Goal: Find specific page/section: Find specific page/section

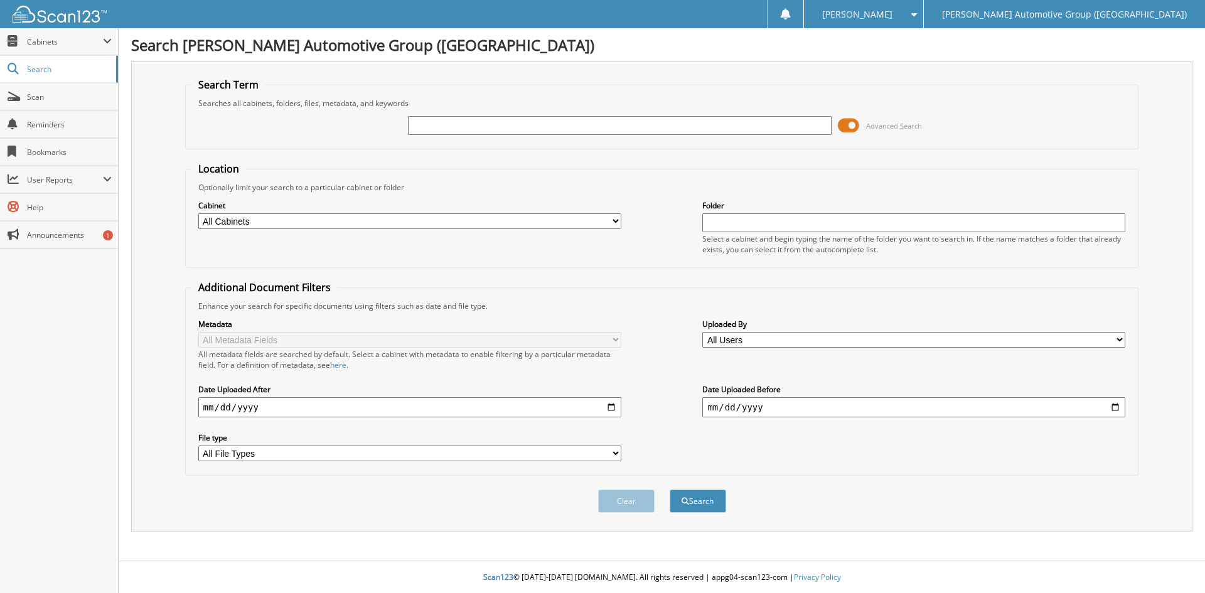
click at [543, 123] on input "text" at bounding box center [619, 125] width 423 height 19
type input "351611"
click at [700, 498] on button "Search" at bounding box center [698, 501] width 56 height 23
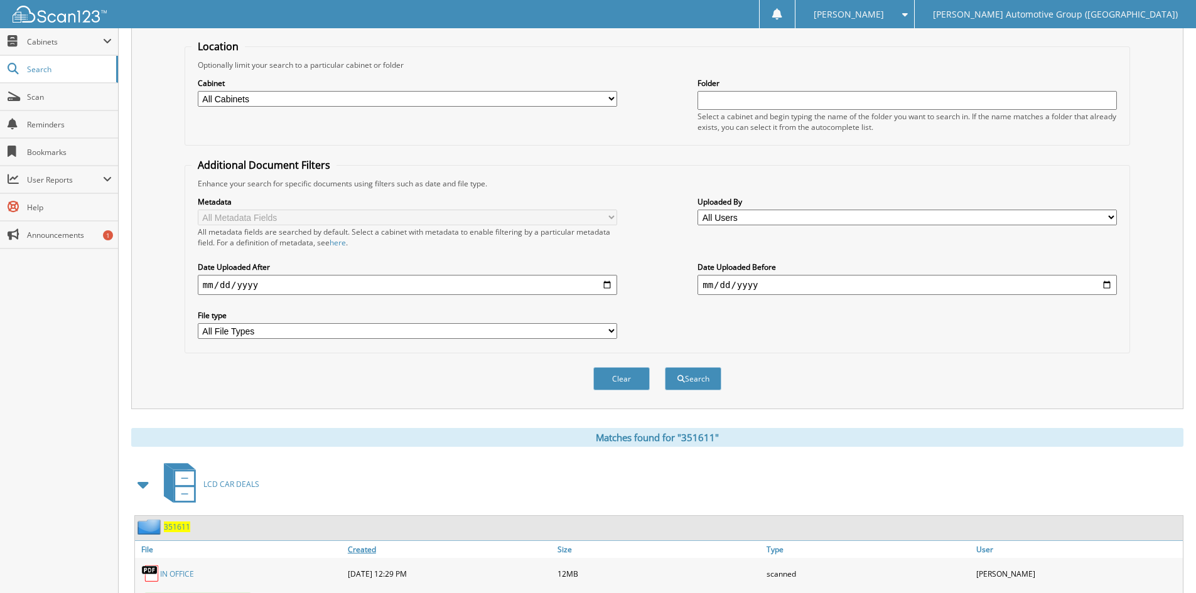
scroll to position [314, 0]
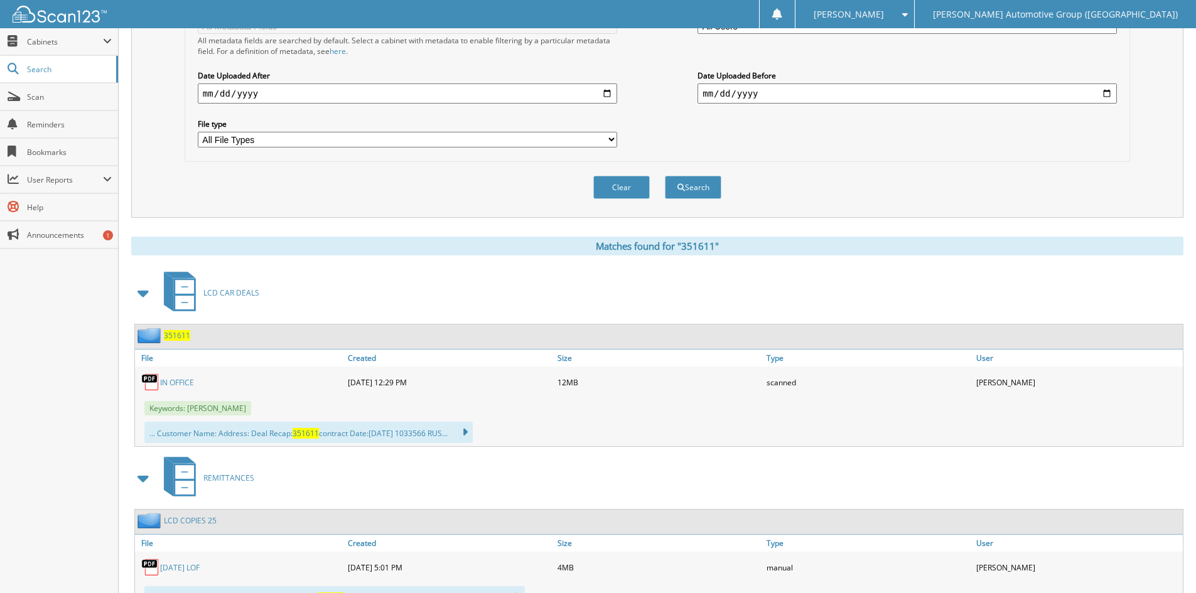
click at [180, 381] on link "IN OFFICE" at bounding box center [177, 382] width 34 height 11
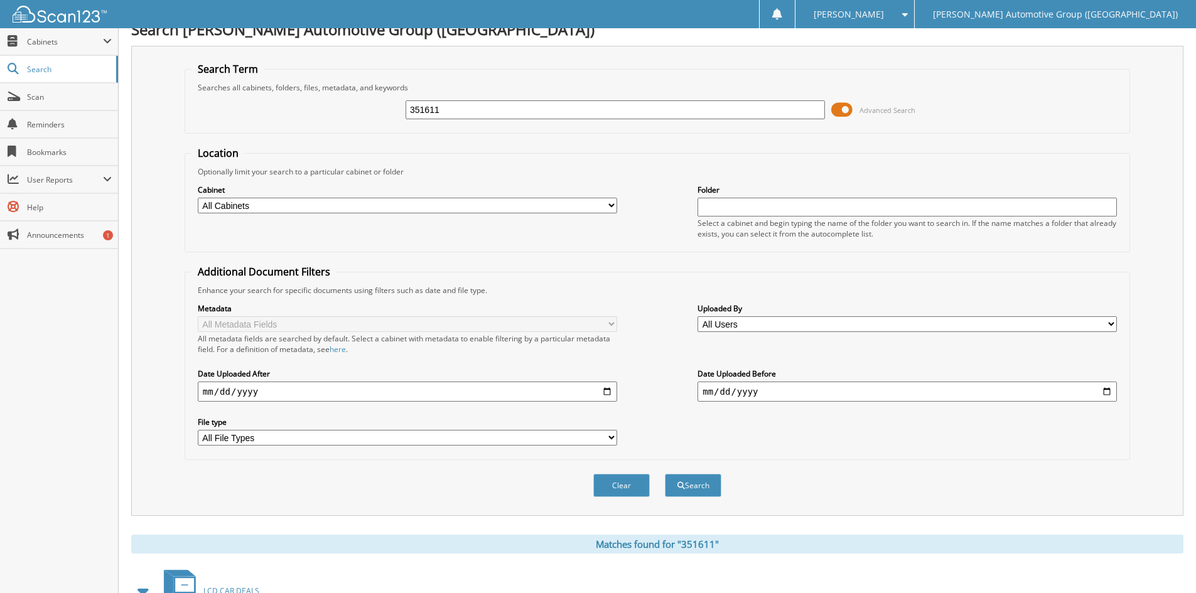
scroll to position [0, 0]
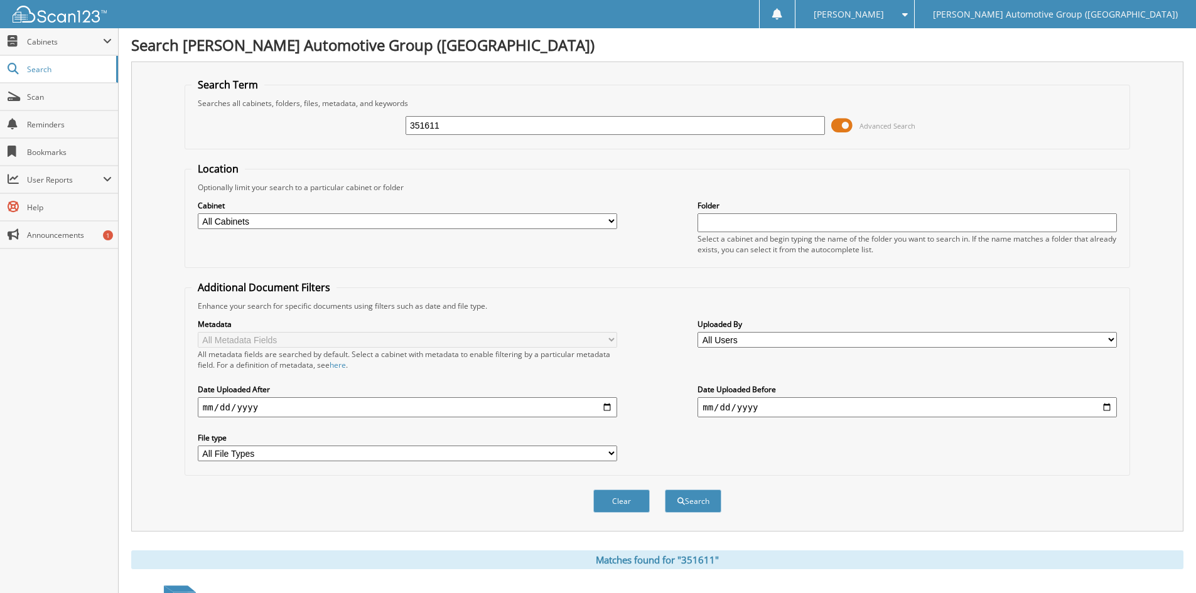
click at [448, 123] on input "351611" at bounding box center [614, 125] width 419 height 19
type input "351616"
click at [665, 490] on button "Search" at bounding box center [693, 501] width 56 height 23
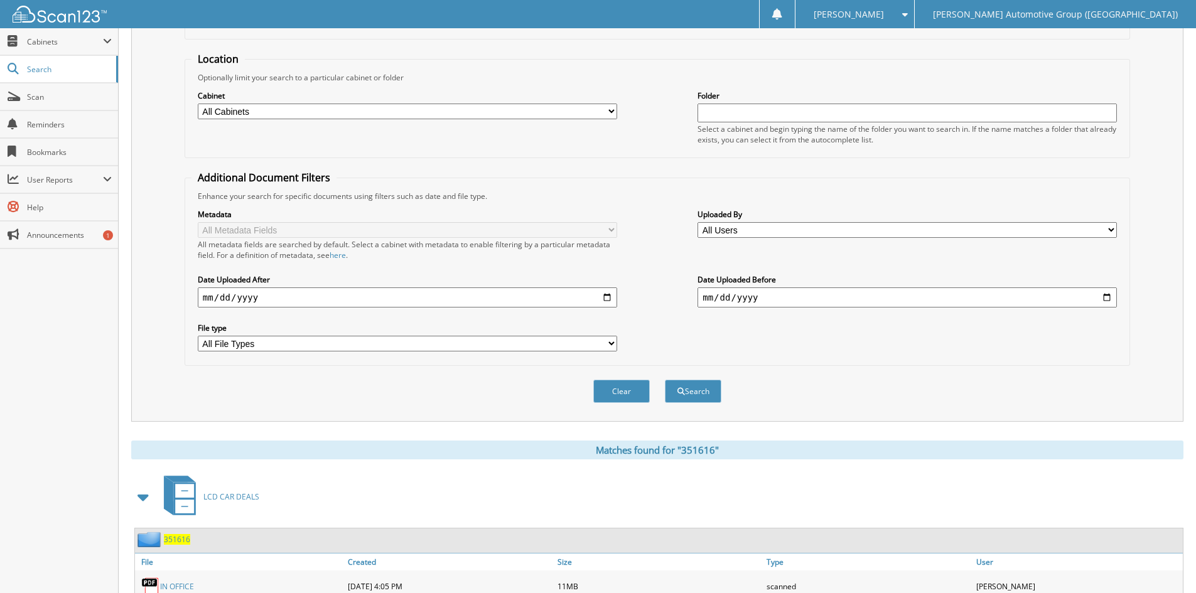
scroll to position [314, 0]
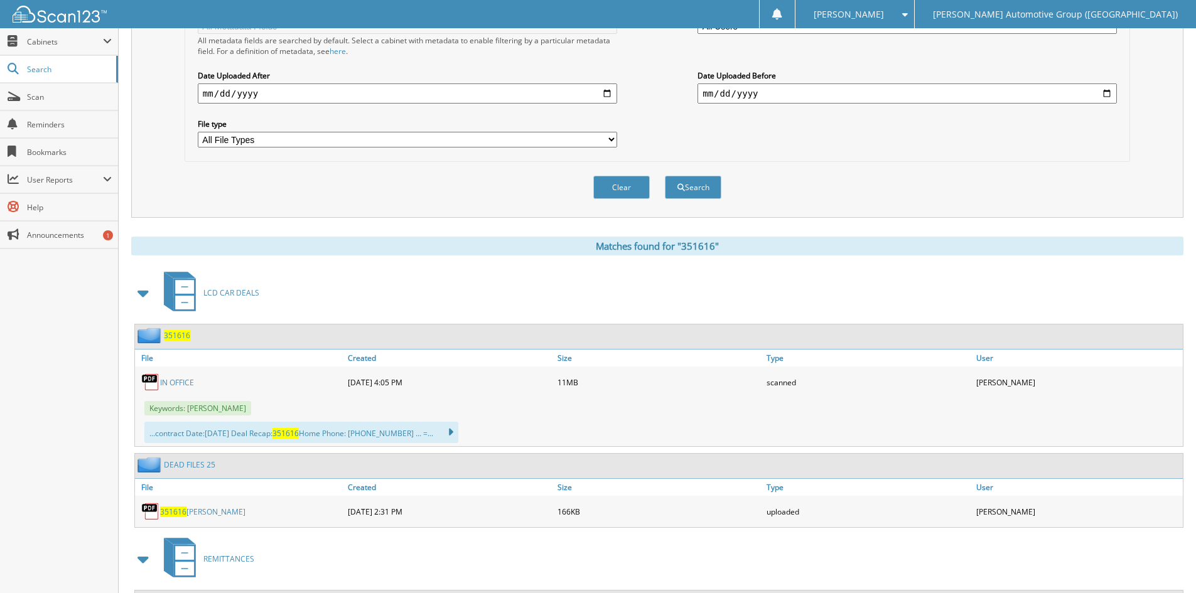
click at [180, 381] on link "IN OFFICE" at bounding box center [177, 382] width 34 height 11
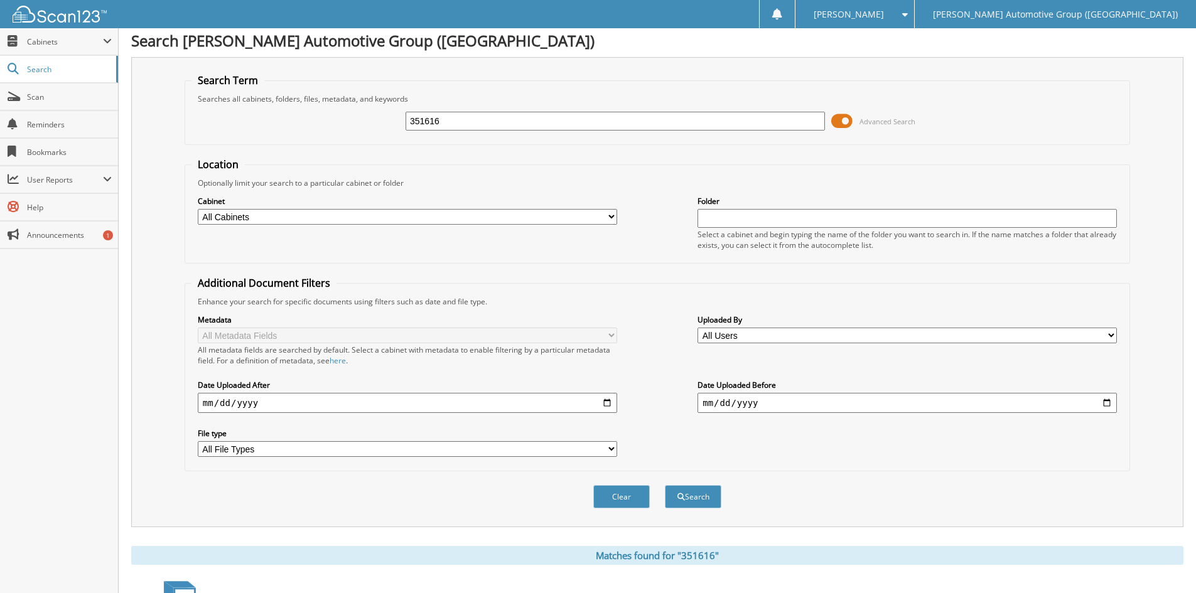
scroll to position [0, 0]
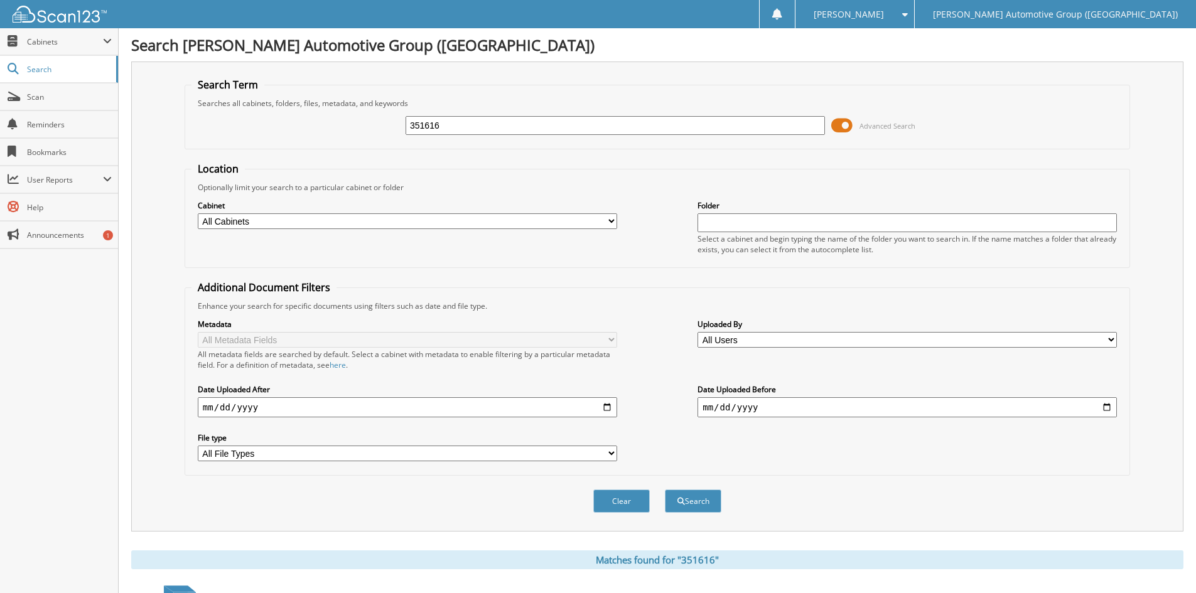
click at [466, 132] on input "351616" at bounding box center [614, 125] width 419 height 19
click at [498, 122] on input "351616" at bounding box center [614, 125] width 419 height 19
type input "351620"
click at [694, 500] on button "Search" at bounding box center [693, 501] width 56 height 23
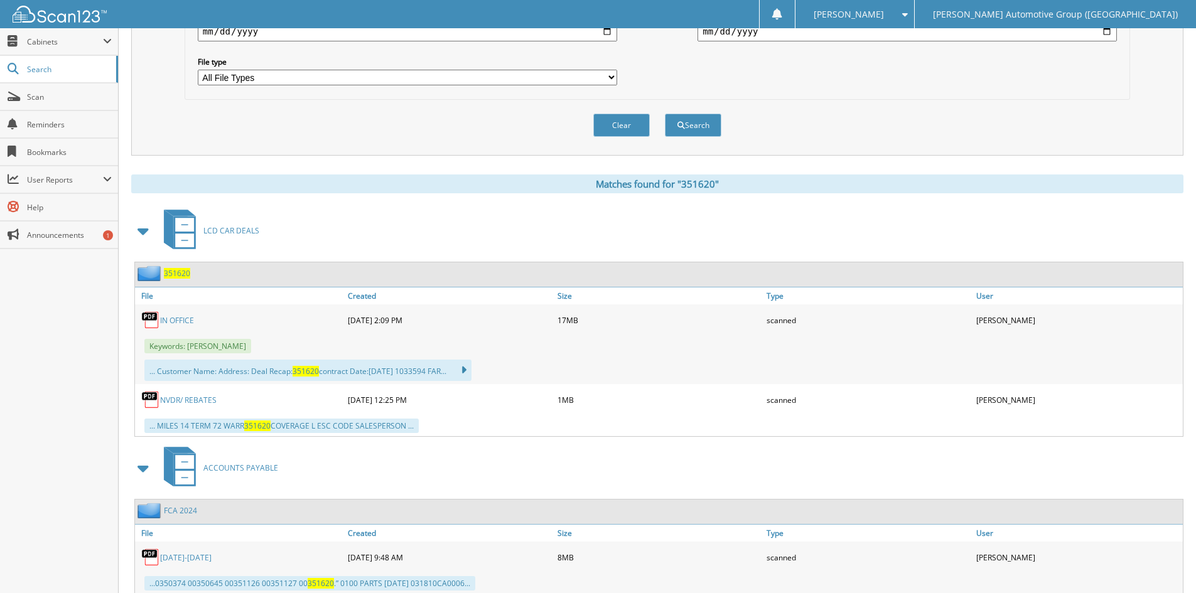
scroll to position [377, 0]
click at [171, 318] on link "IN OFFICE" at bounding box center [177, 319] width 34 height 11
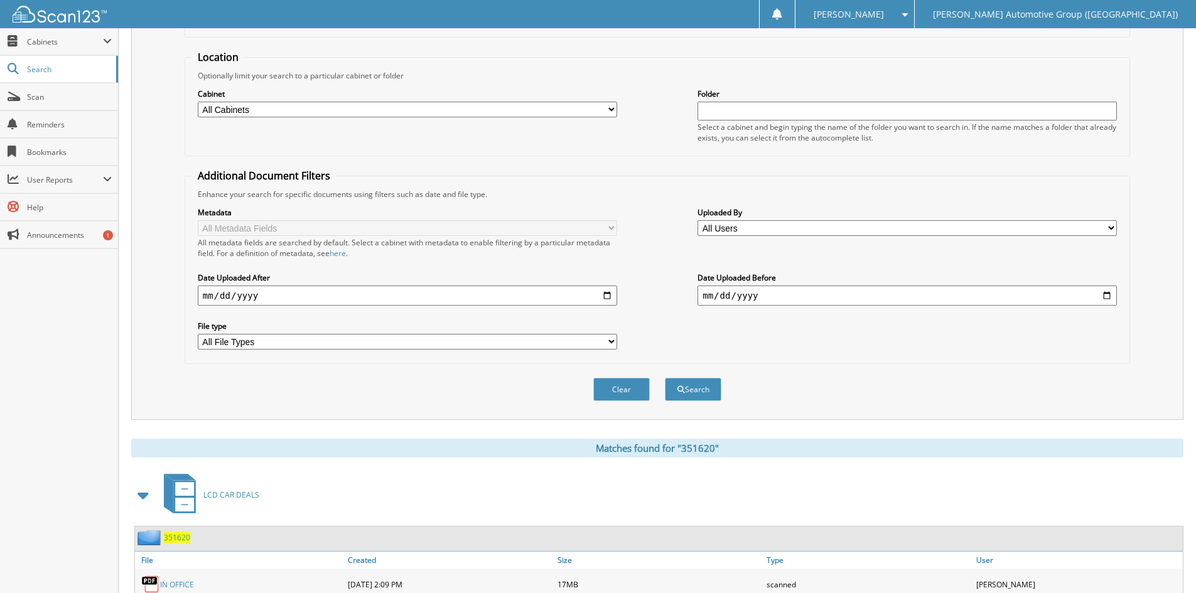
scroll to position [63, 0]
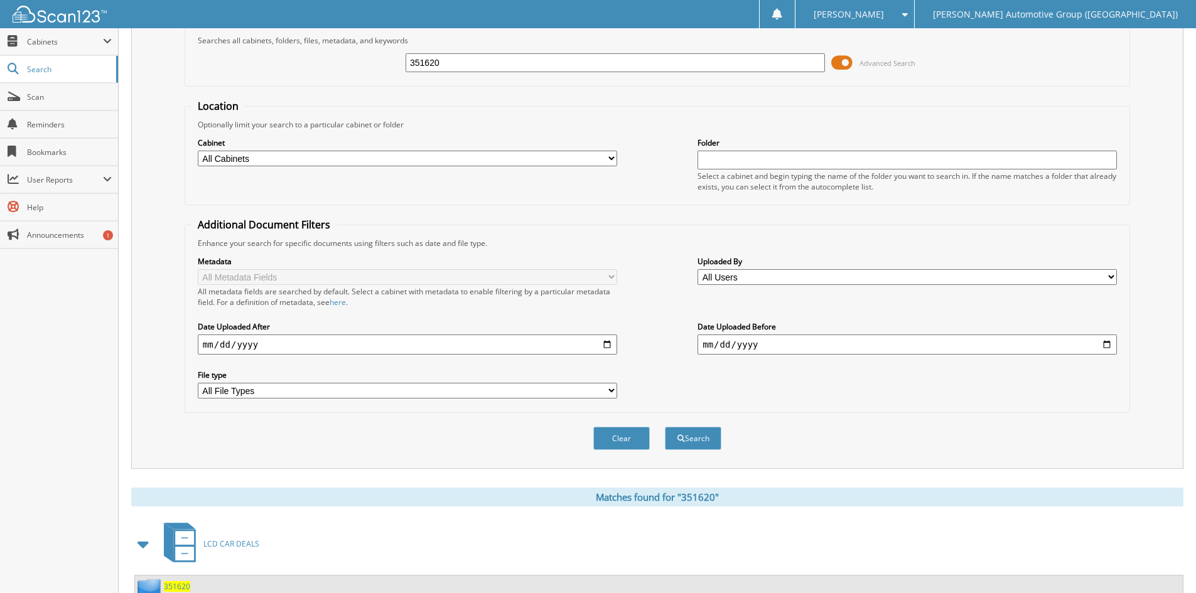
click at [452, 59] on input "351620" at bounding box center [614, 62] width 419 height 19
type input "351621"
click at [697, 444] on button "Search" at bounding box center [693, 438] width 56 height 23
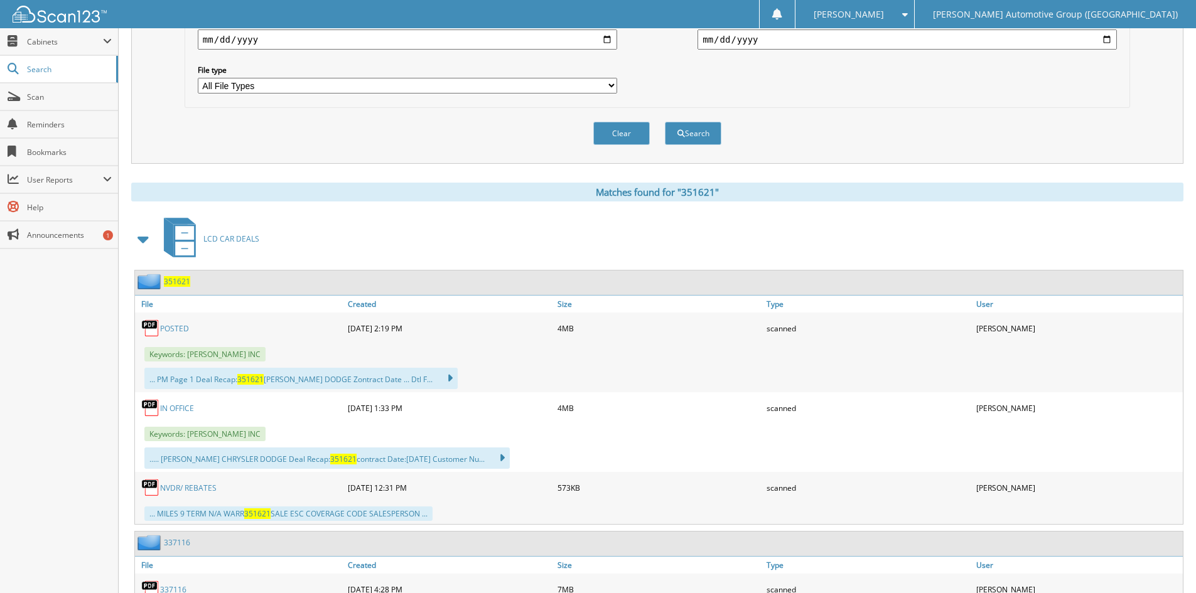
scroll to position [377, 0]
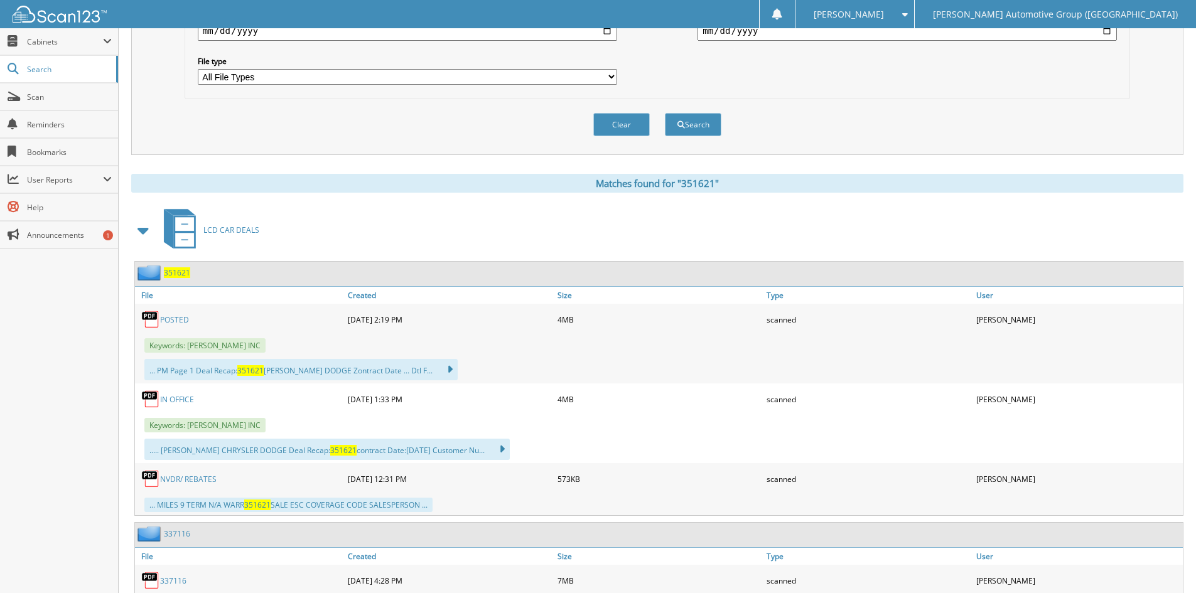
click at [176, 318] on link "POSTED" at bounding box center [174, 319] width 29 height 11
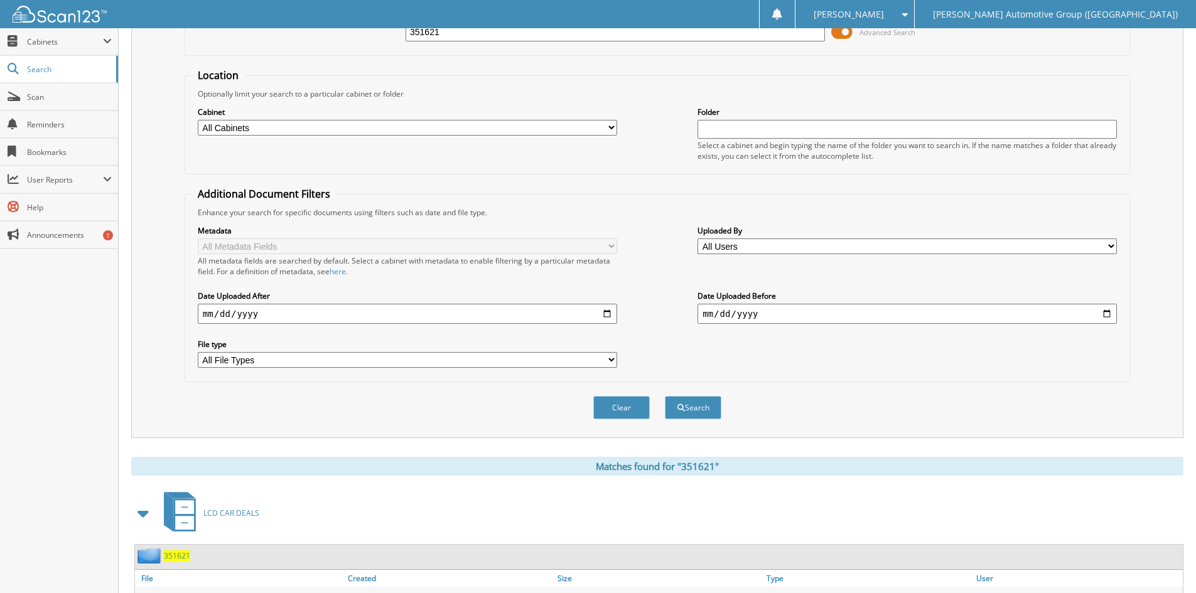
scroll to position [63, 0]
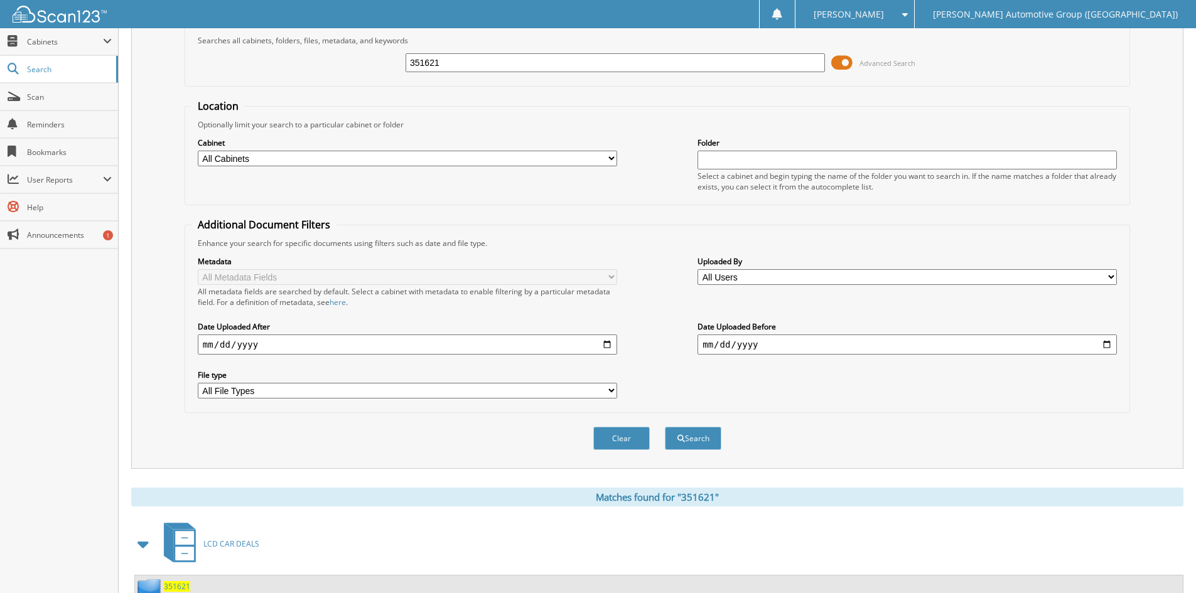
click at [482, 65] on input "351621" at bounding box center [614, 62] width 419 height 19
type input "351636"
click at [665, 427] on button "Search" at bounding box center [693, 438] width 56 height 23
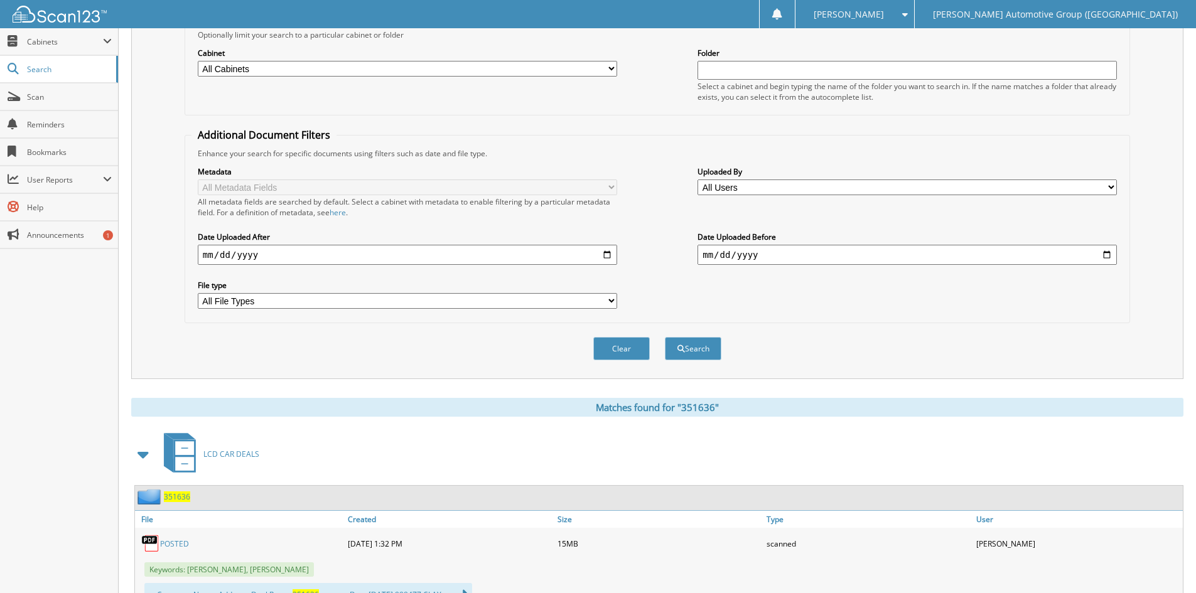
scroll to position [314, 0]
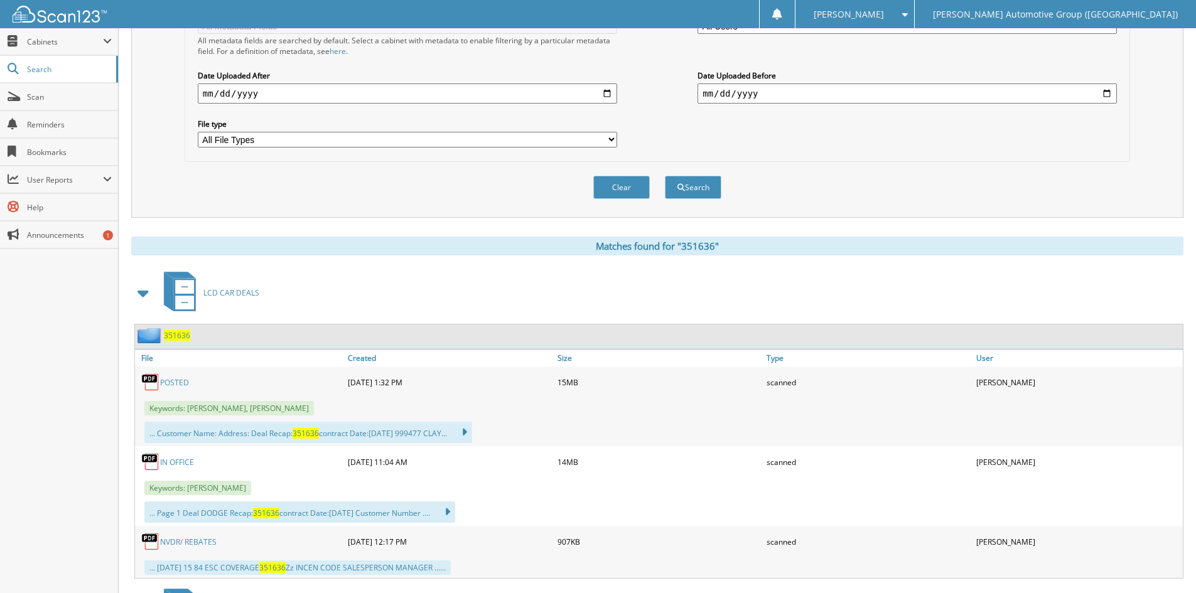
click at [172, 381] on link "POSTED" at bounding box center [174, 382] width 29 height 11
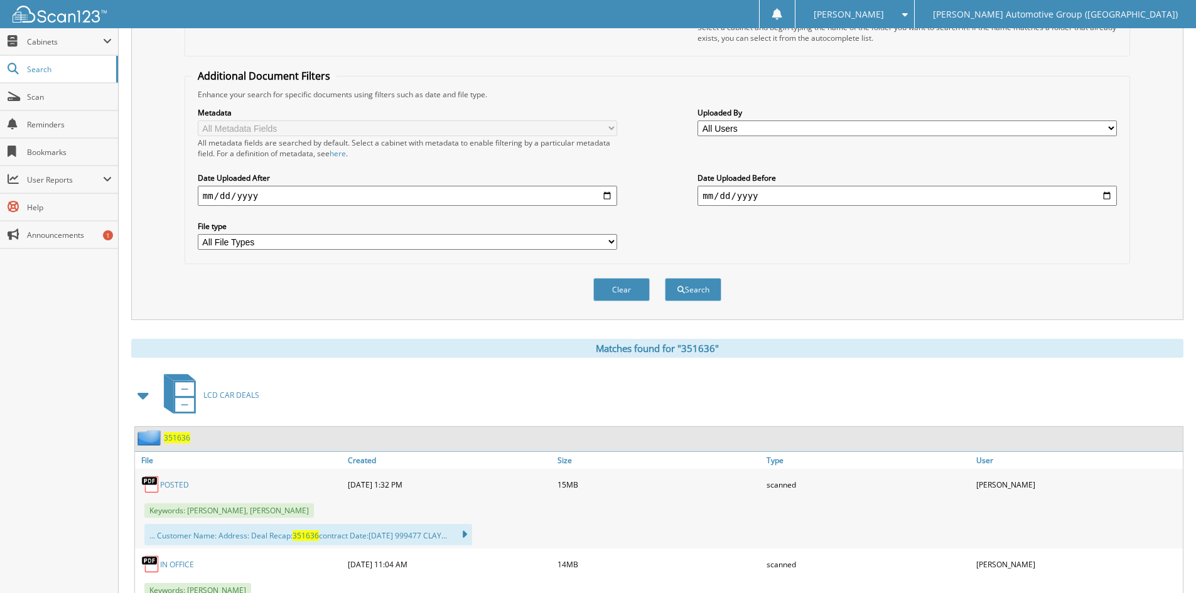
scroll to position [0, 0]
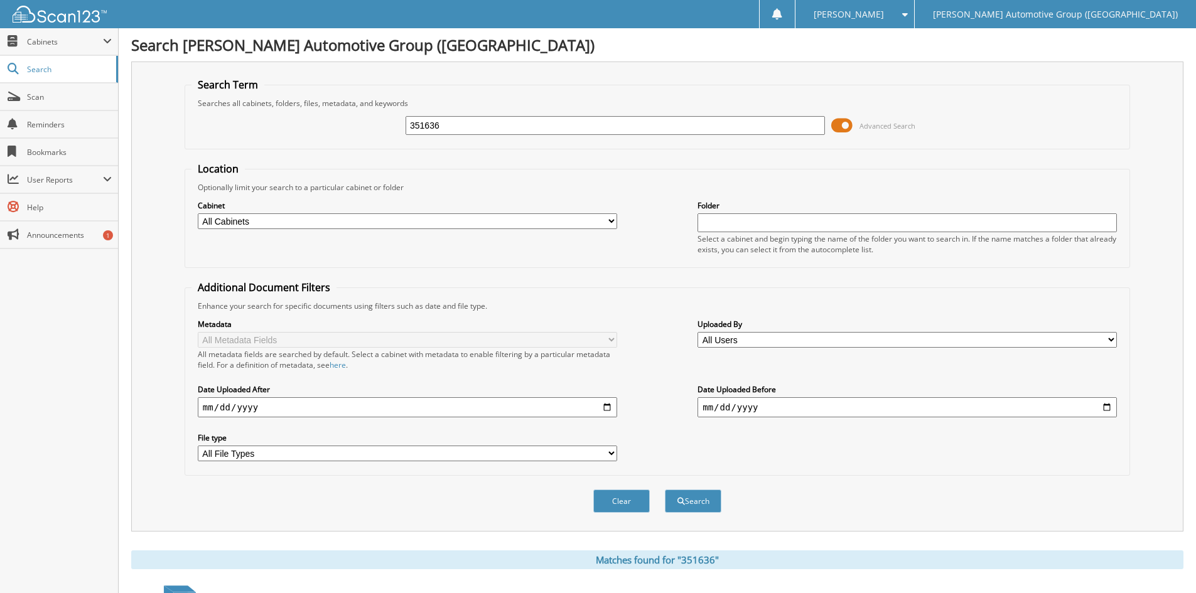
click at [458, 127] on input "351636" at bounding box center [614, 125] width 419 height 19
type input "351638"
click at [665, 490] on button "Search" at bounding box center [693, 501] width 56 height 23
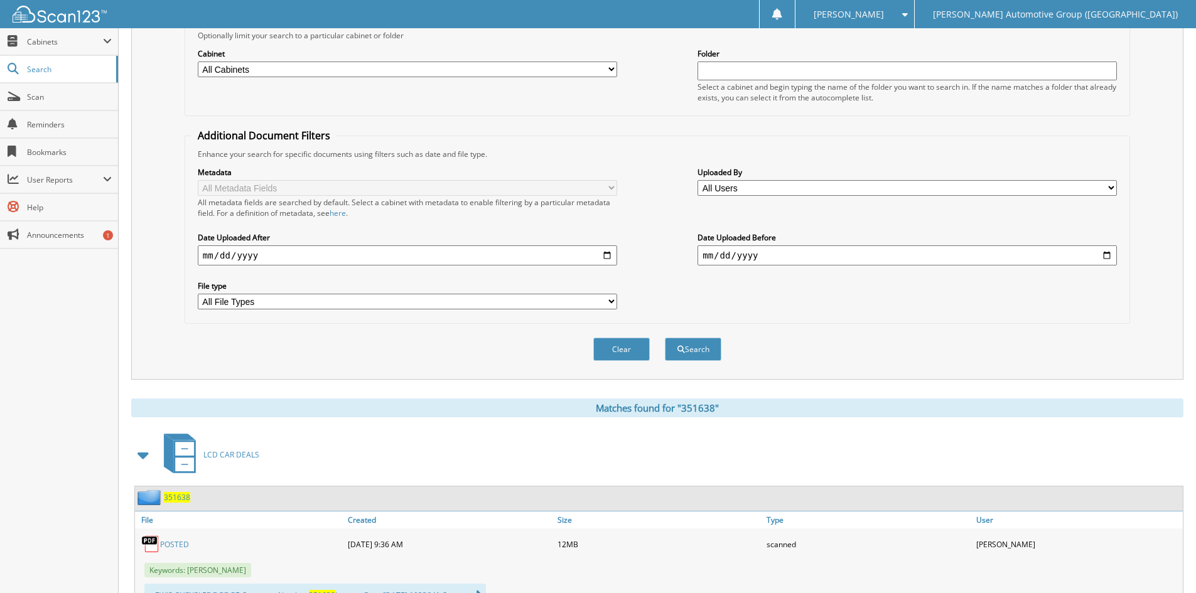
scroll to position [377, 0]
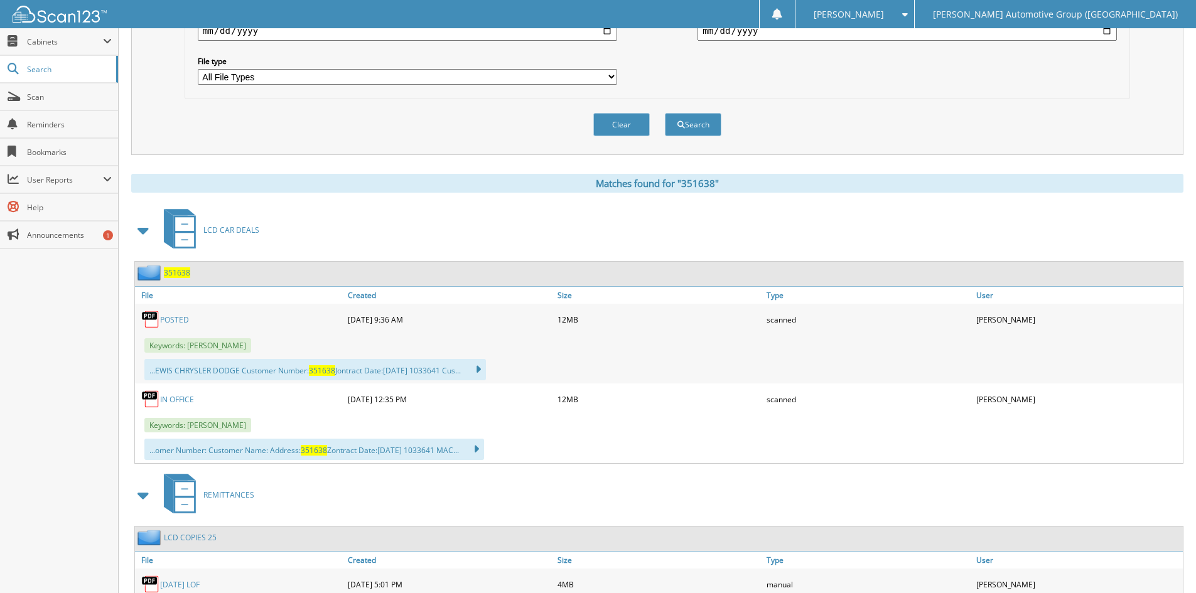
click at [181, 319] on link "POSTED" at bounding box center [174, 319] width 29 height 11
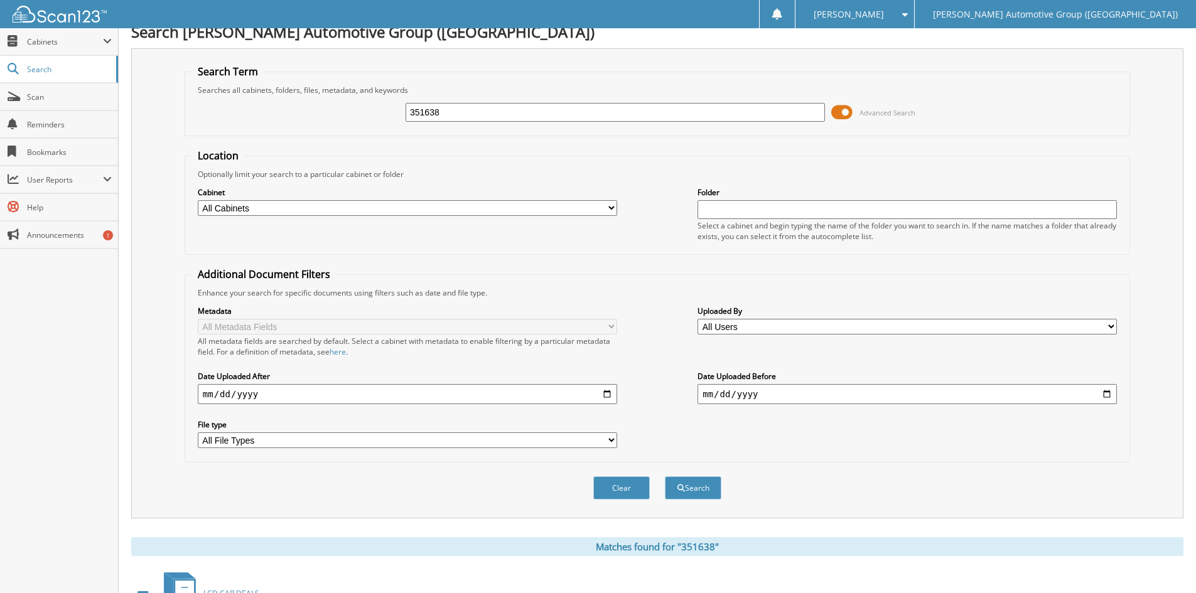
scroll to position [0, 0]
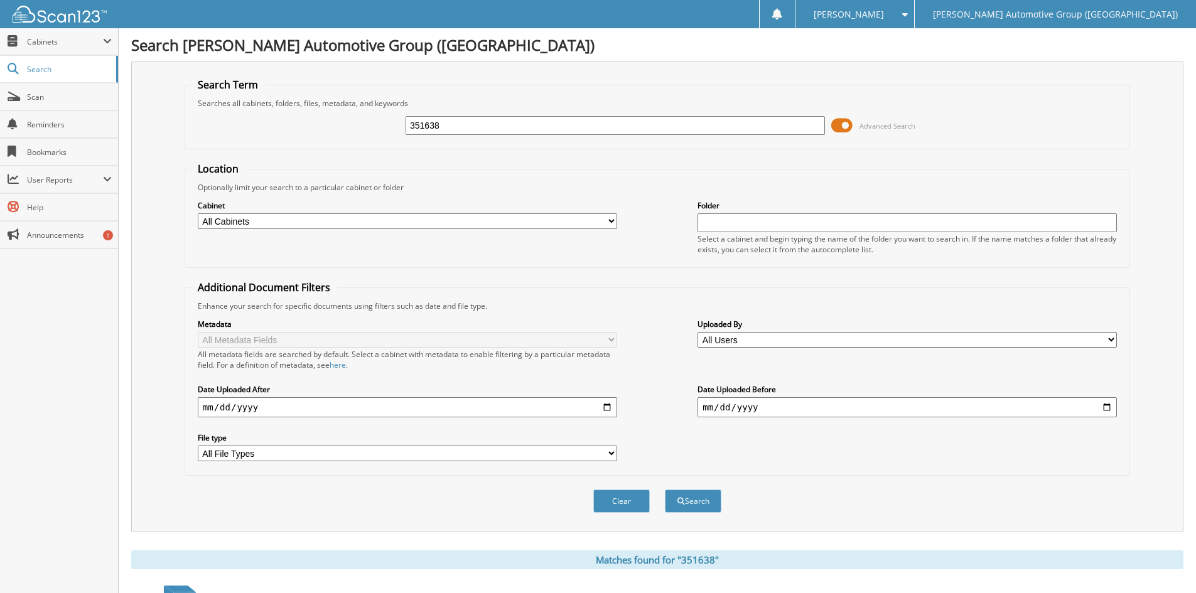
click at [484, 126] on input "351638" at bounding box center [614, 125] width 419 height 19
